Goal: Information Seeking & Learning: Learn about a topic

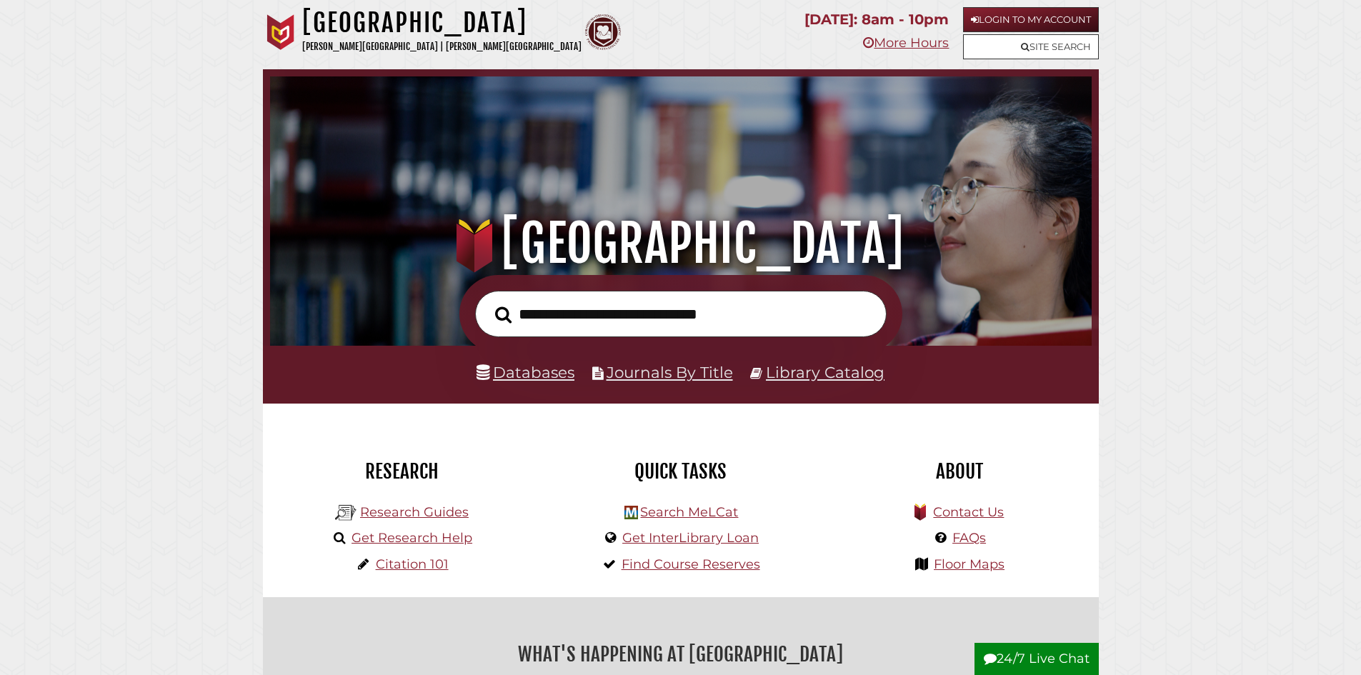
scroll to position [271, 814]
click at [391, 536] on link "Get Research Help" at bounding box center [411, 538] width 121 height 16
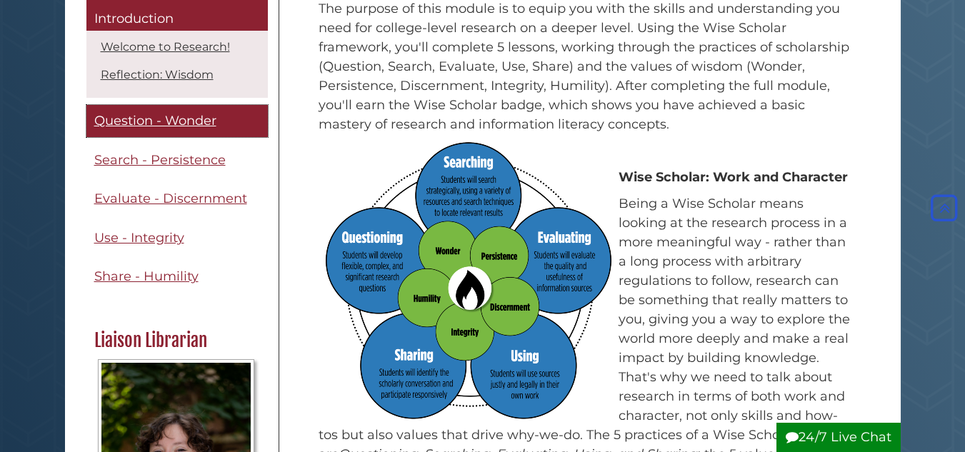
scroll to position [214, 0]
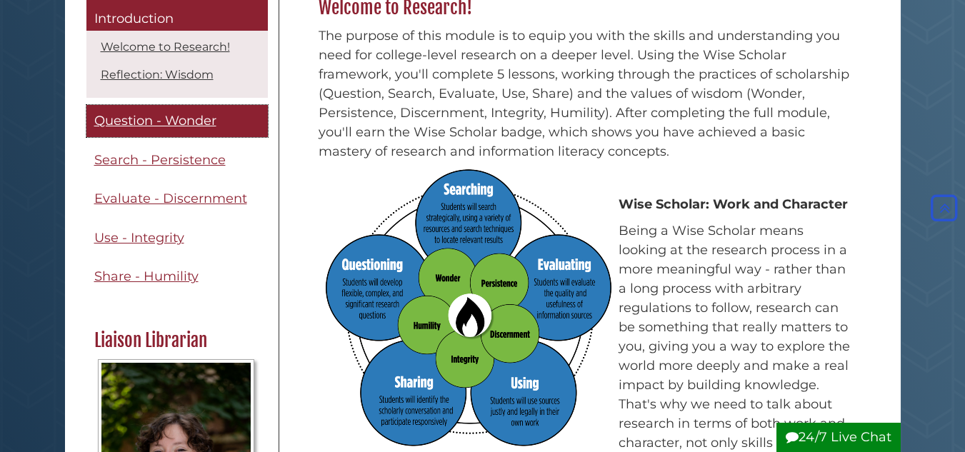
click at [142, 119] on span "Question - Wonder" at bounding box center [155, 122] width 122 height 16
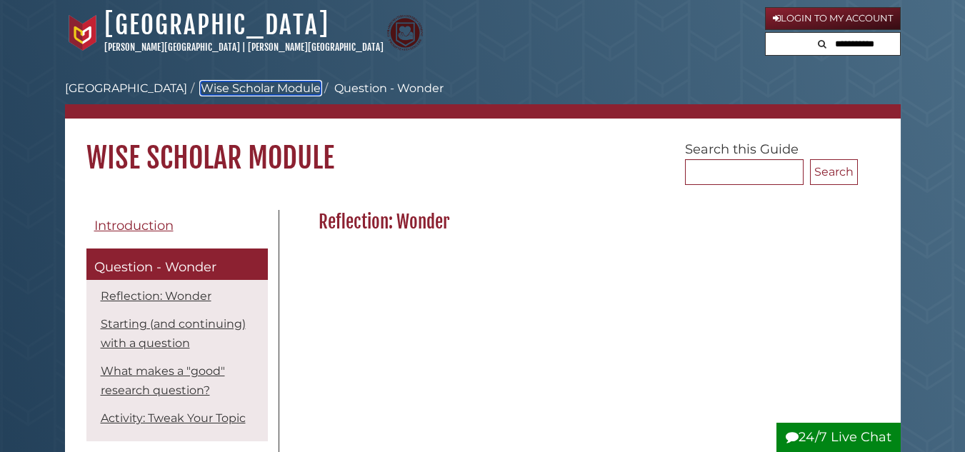
click at [208, 86] on link "Wise Scholar Module" at bounding box center [261, 88] width 120 height 14
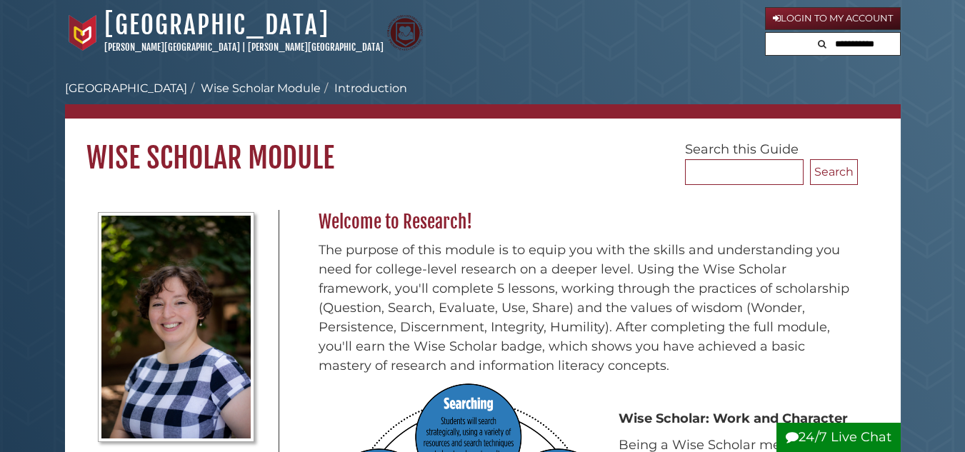
click at [885, 42] on input "text" at bounding box center [857, 44] width 86 height 23
type input "**********"
click at [766, 33] on button "Search" at bounding box center [774, 42] width 17 height 19
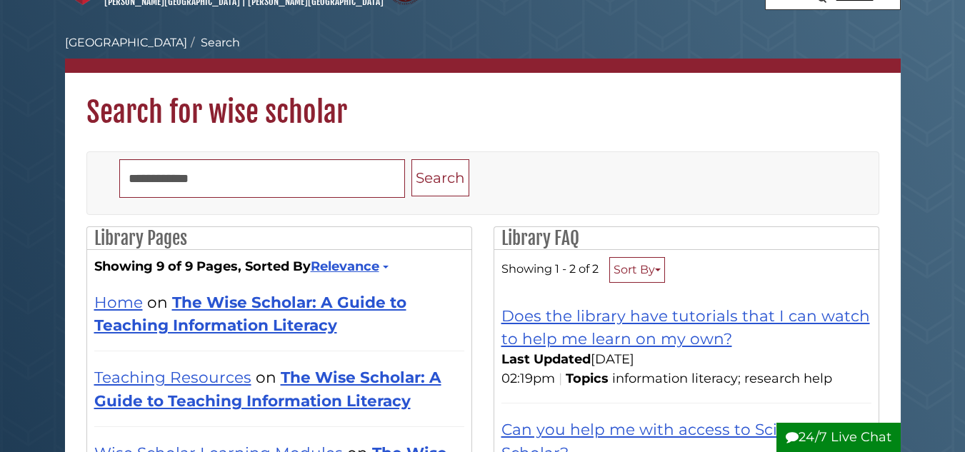
scroll to position [71, 0]
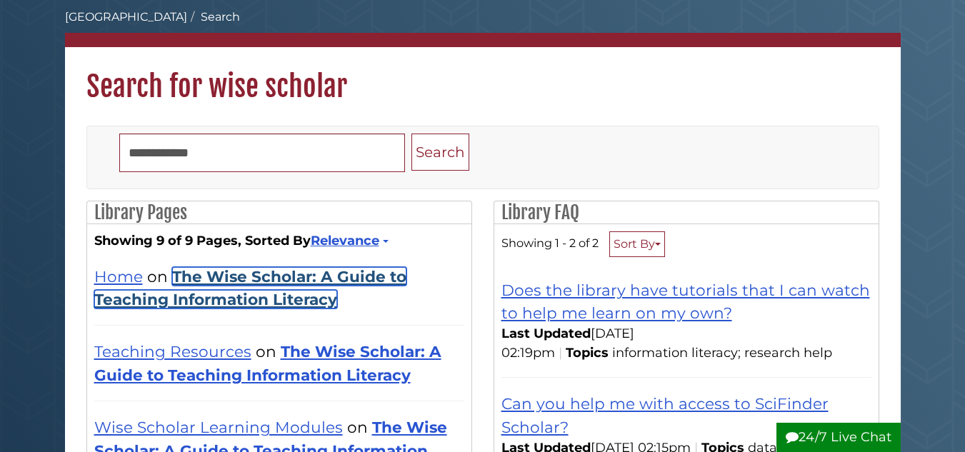
click at [306, 279] on link "The Wise Scholar: A Guide to Teaching Information Literacy" at bounding box center [250, 287] width 312 height 41
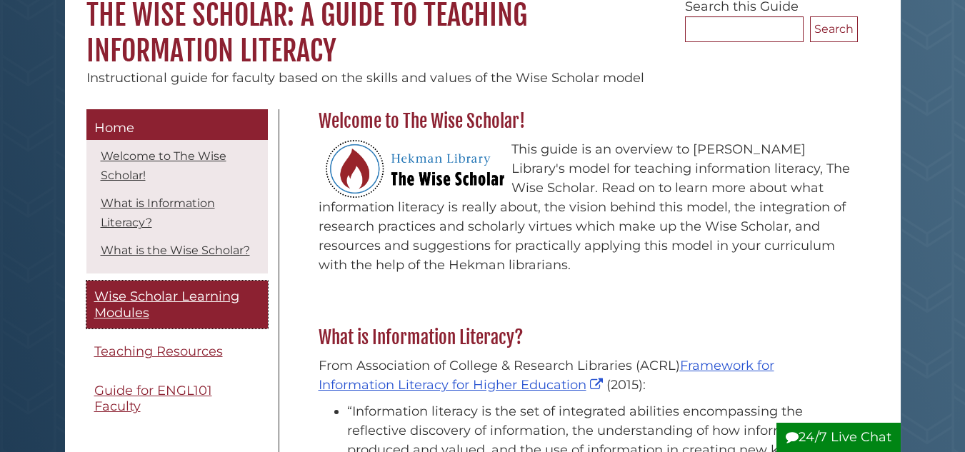
click at [167, 317] on span "Wise Scholar Learning Modules" at bounding box center [166, 305] width 145 height 32
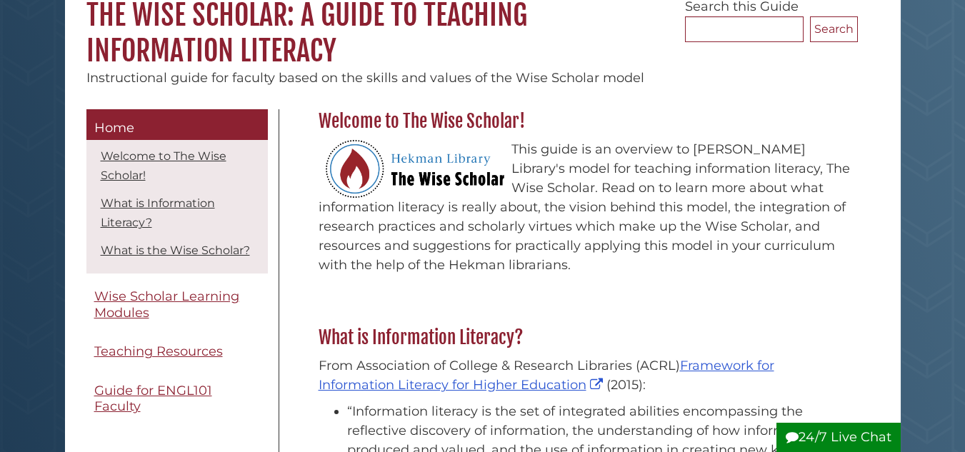
scroll to position [143, 0]
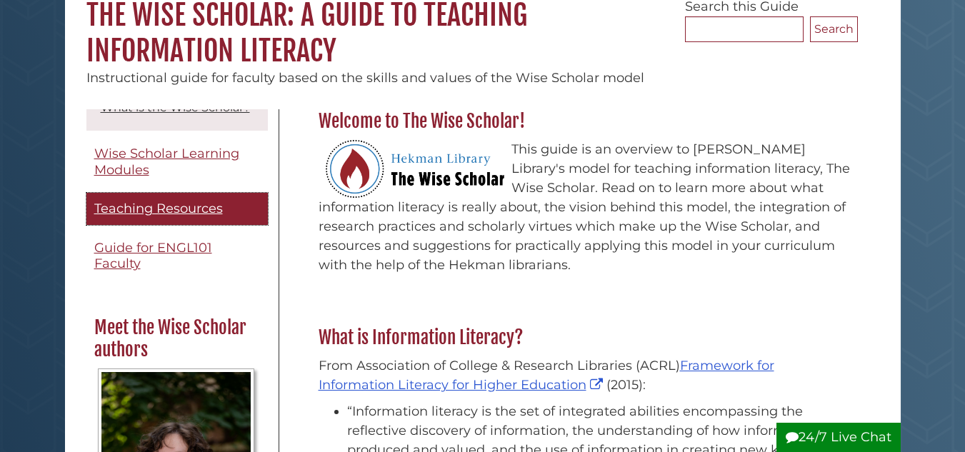
click at [169, 216] on span "Teaching Resources" at bounding box center [158, 209] width 129 height 16
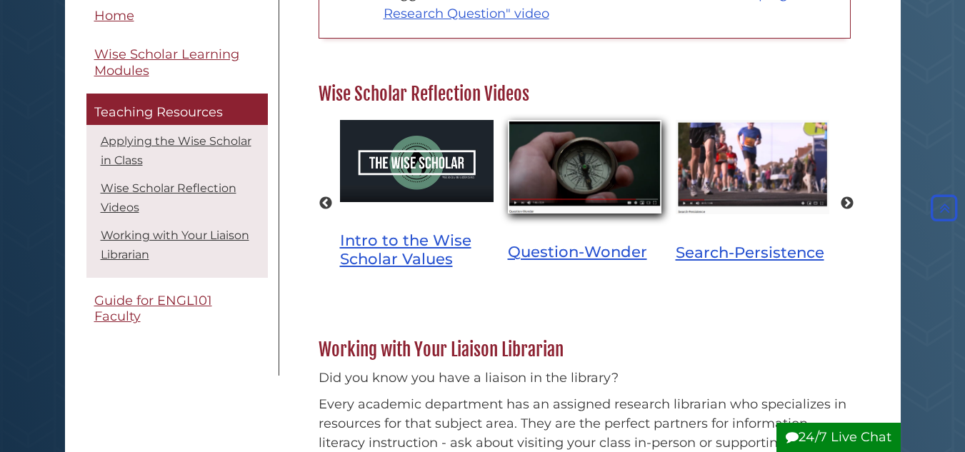
scroll to position [857, 0]
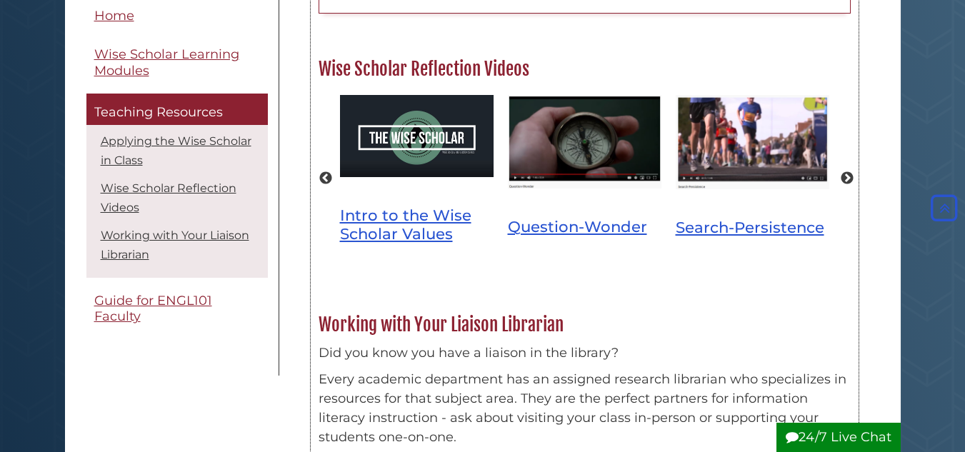
drag, startPoint x: 369, startPoint y: 72, endPoint x: 354, endPoint y: 72, distance: 15.7
click at [354, 72] on h2 "Wise Scholar Reflection Videos" at bounding box center [584, 69] width 547 height 23
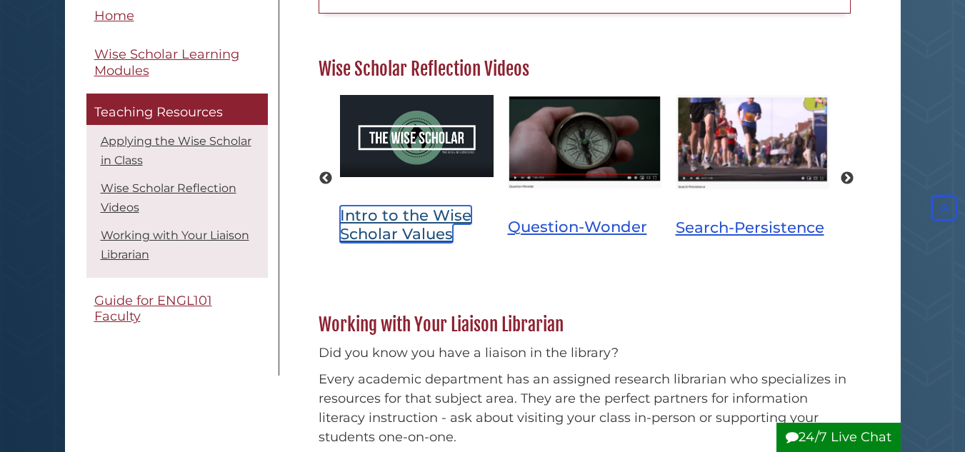
click at [434, 215] on link "Intro to the Wise Scholar Values" at bounding box center [405, 224] width 131 height 37
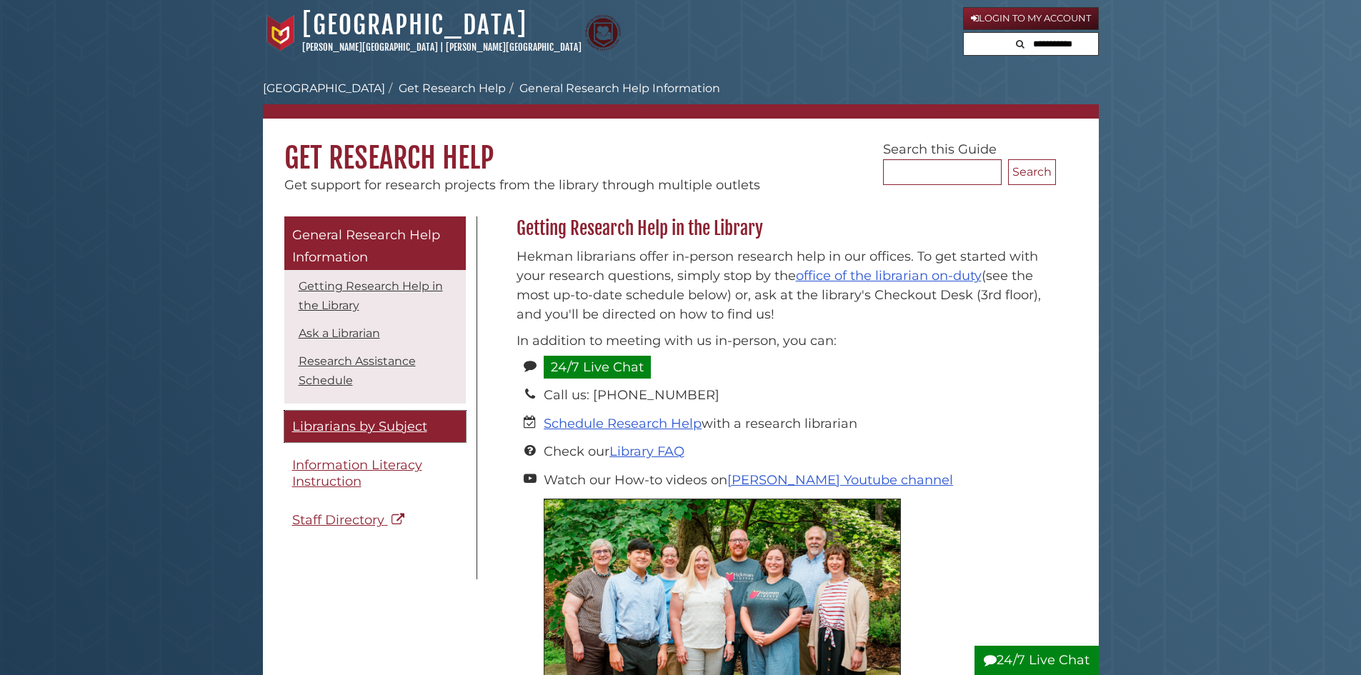
click at [369, 438] on link "Librarians by Subject" at bounding box center [374, 427] width 181 height 32
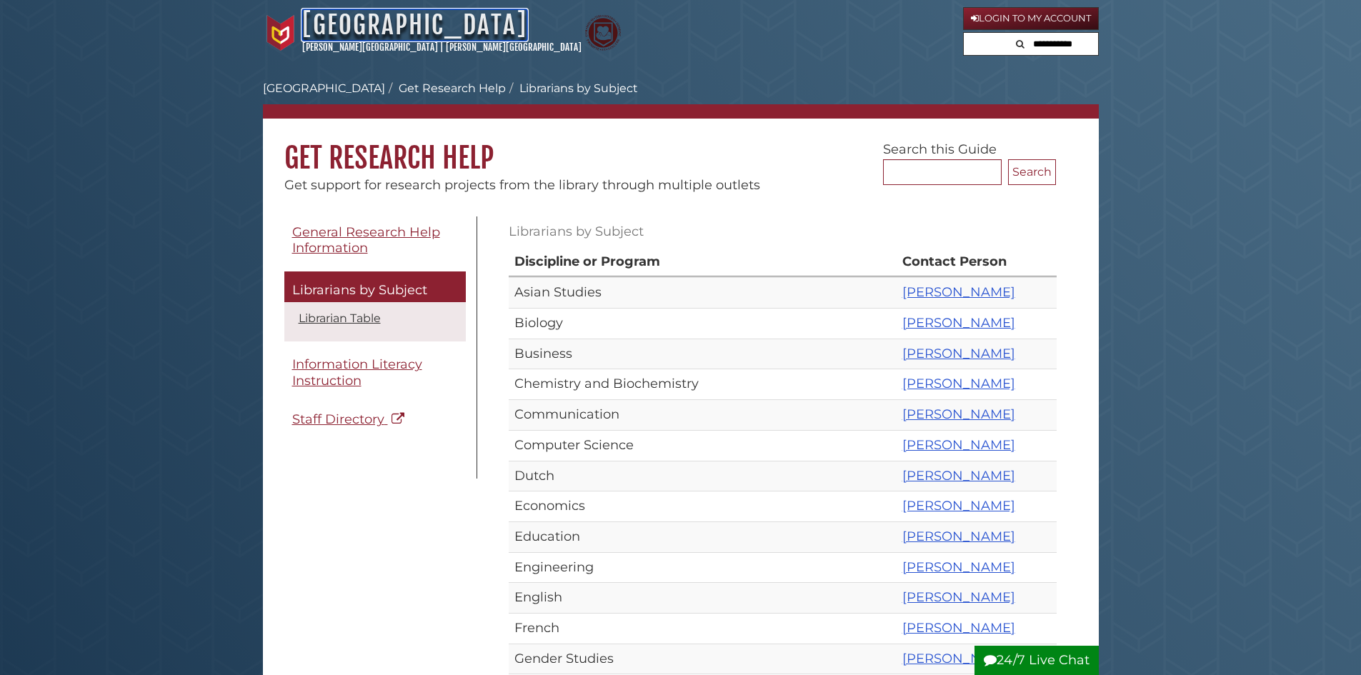
click at [409, 17] on link "[GEOGRAPHIC_DATA]" at bounding box center [414, 24] width 225 height 31
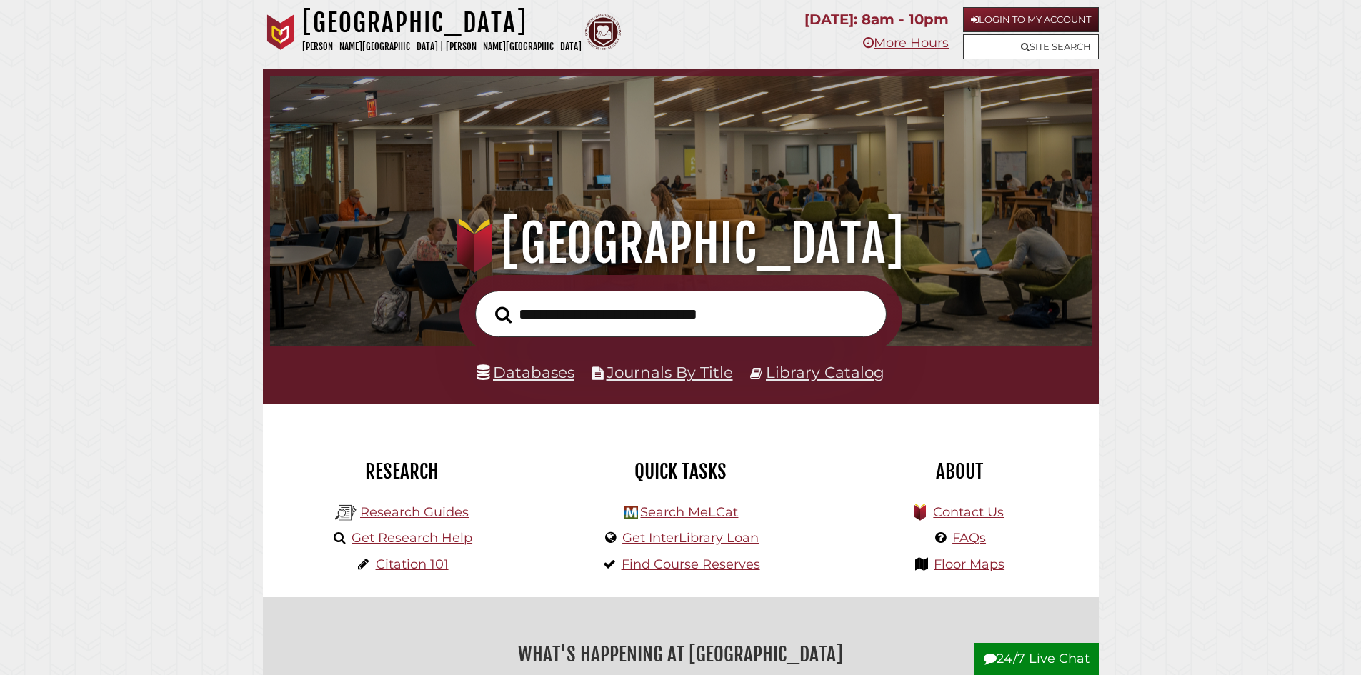
scroll to position [271, 814]
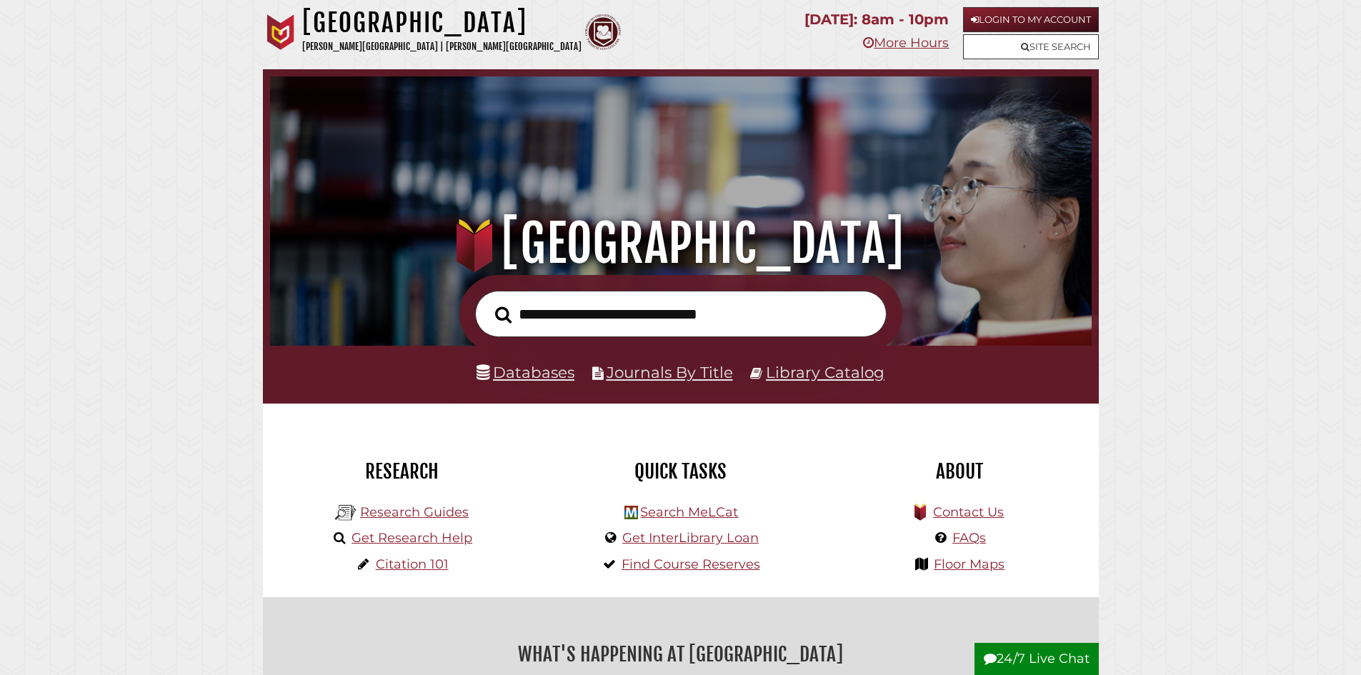
scroll to position [271, 814]
click at [1047, 49] on link "Site Search" at bounding box center [1031, 46] width 136 height 25
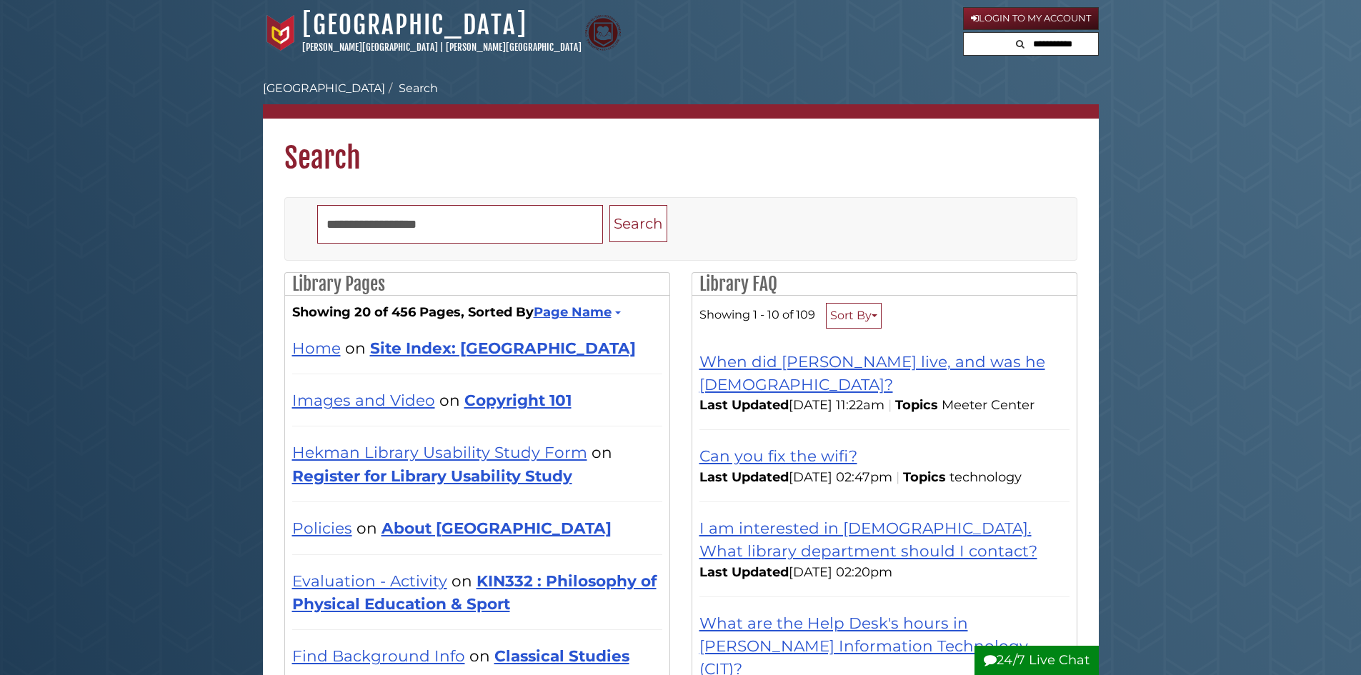
click at [1070, 46] on input "text" at bounding box center [1055, 44] width 86 height 23
type input "**********"
click at [964, 33] on button "Search" at bounding box center [972, 42] width 17 height 19
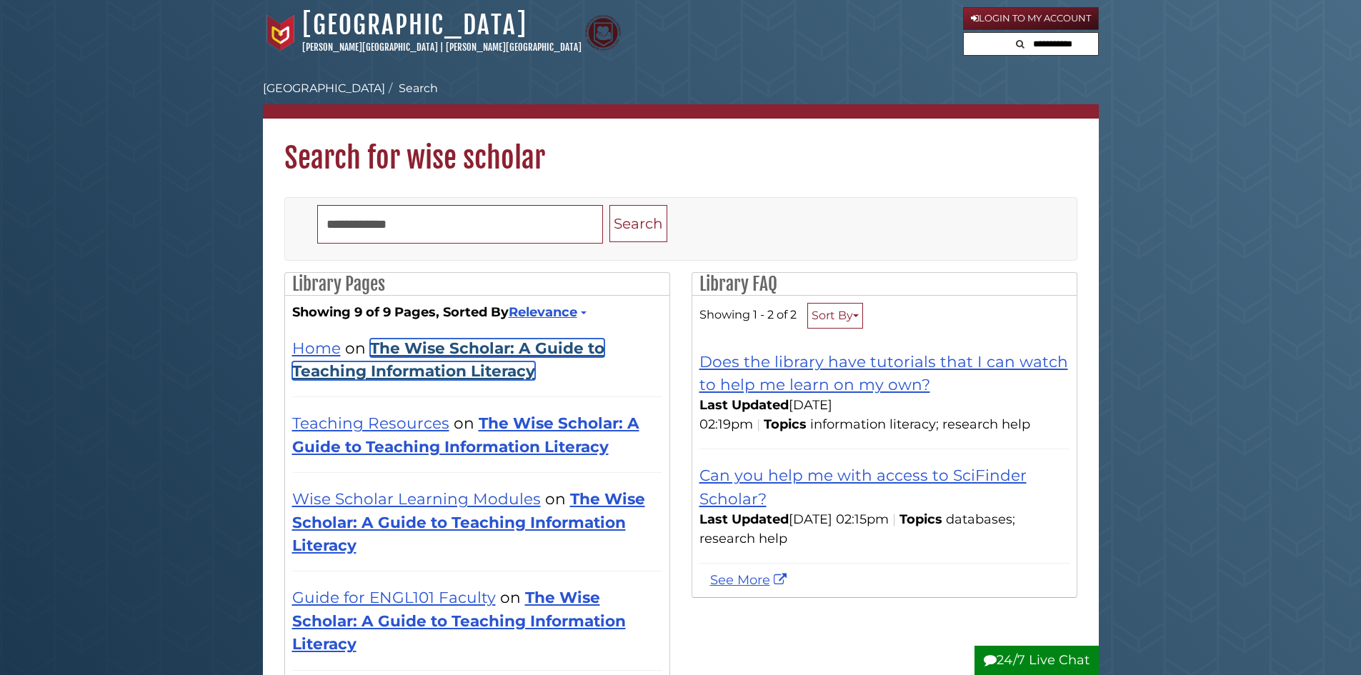
click at [500, 349] on link "The Wise Scholar: A Guide to Teaching Information Literacy" at bounding box center [448, 359] width 312 height 41
